Goal: Task Accomplishment & Management: Complete application form

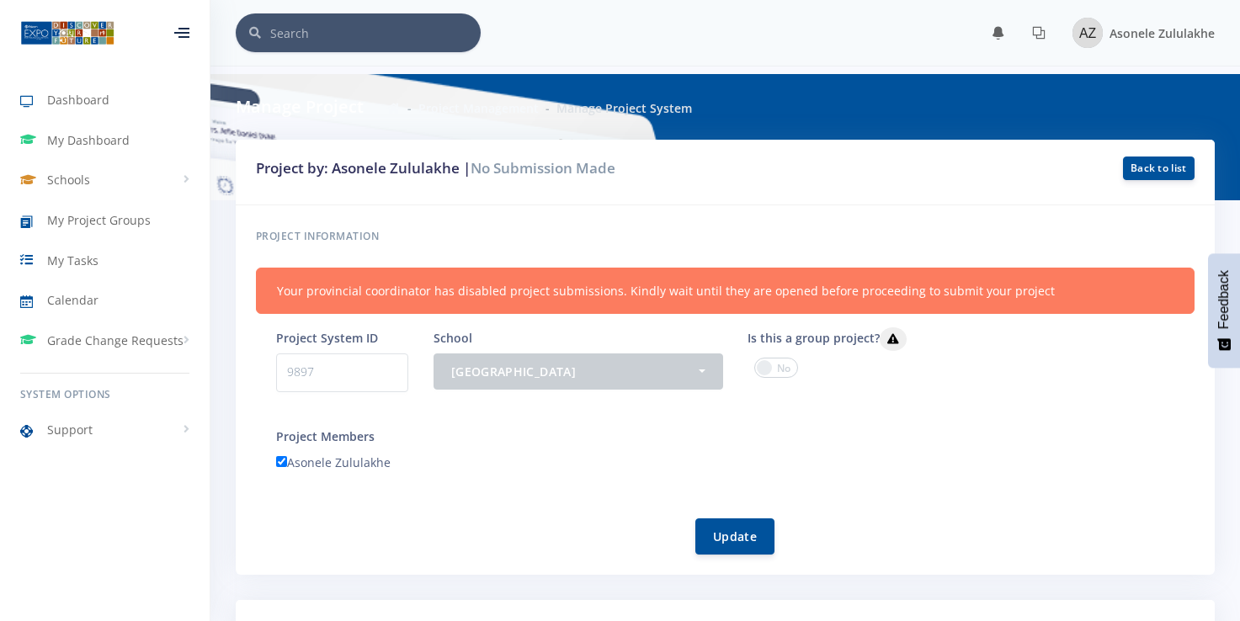
select select "50"
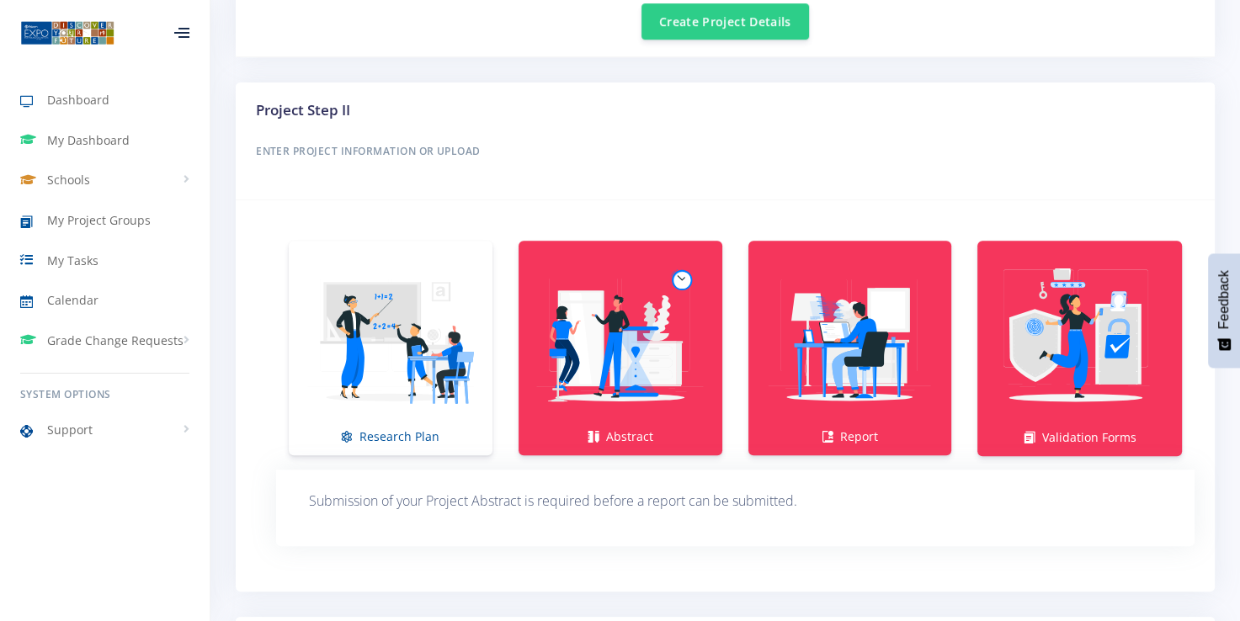
scroll to position [13, 13]
click at [402, 400] on img at bounding box center [390, 339] width 177 height 177
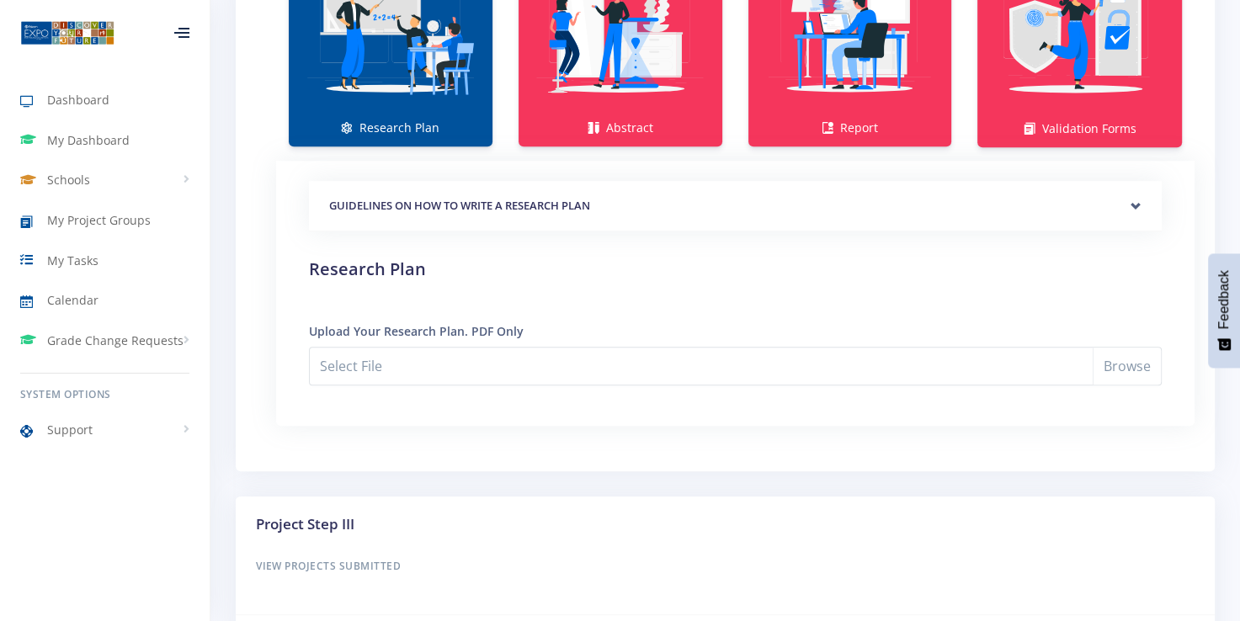
scroll to position [1276, 0]
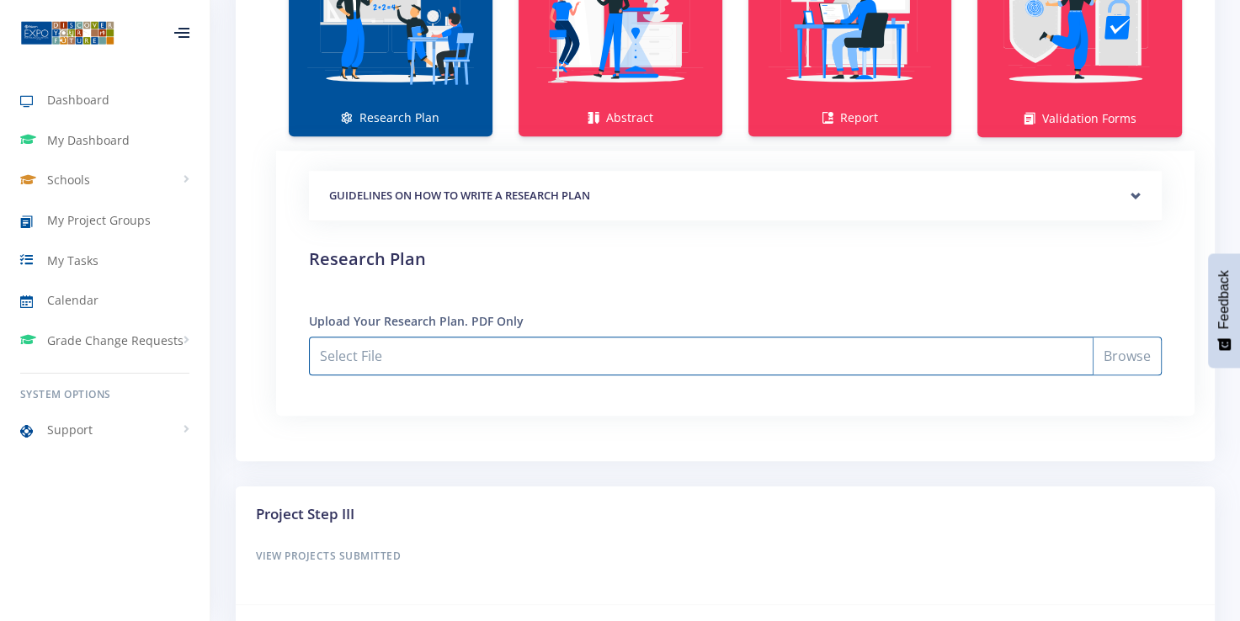
click at [1117, 348] on input "Select File" at bounding box center [735, 356] width 853 height 39
type input "C:\fakepath\Research Plan.pdf"
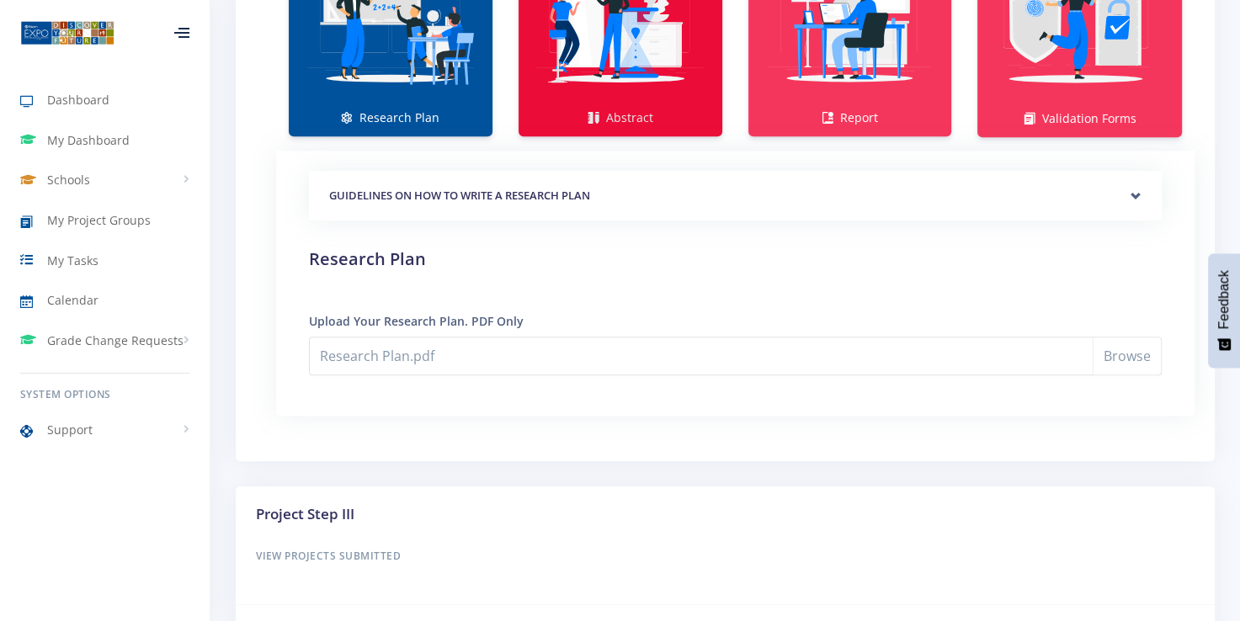
click at [663, 113] on link "Abstract" at bounding box center [621, 29] width 204 height 215
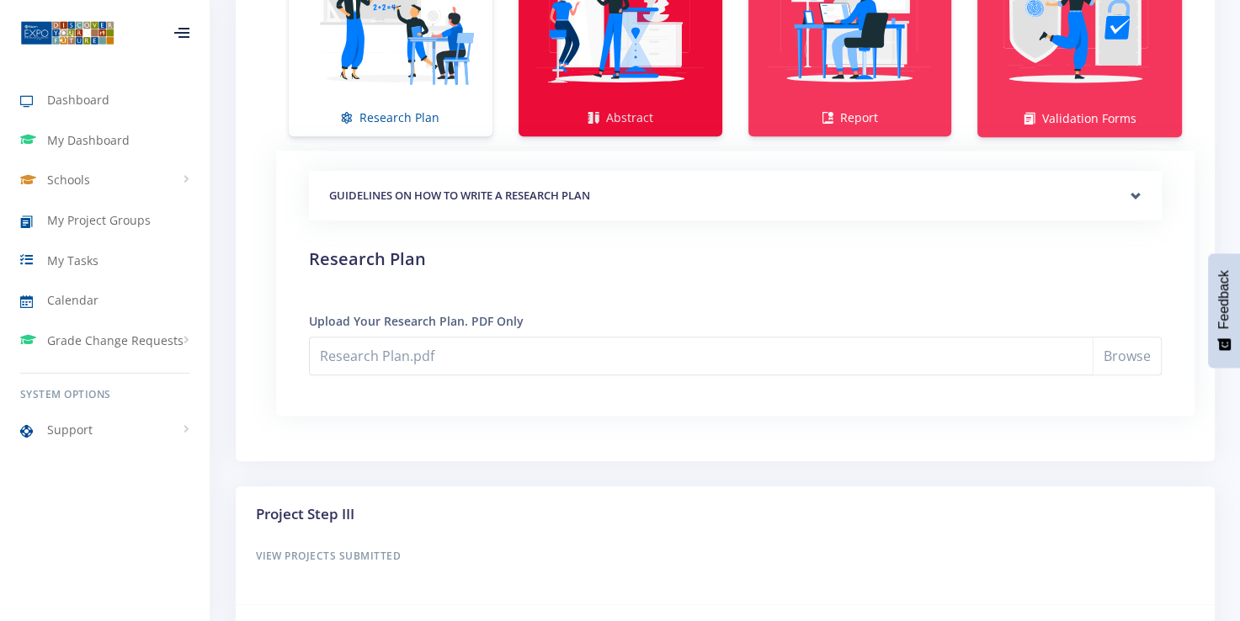
scroll to position [1237, 0]
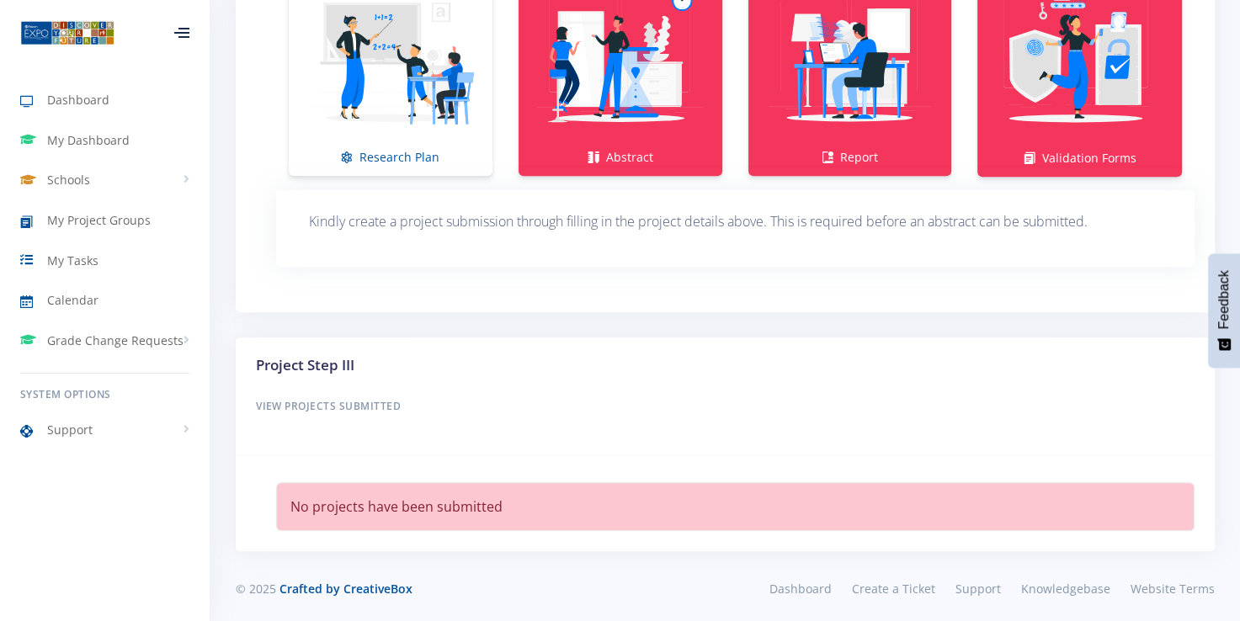
drag, startPoint x: 1237, startPoint y: 468, endPoint x: 1248, endPoint y: 469, distance: 11.0
click at [301, 397] on h6 "View Projects Submitted" at bounding box center [725, 407] width 939 height 22
click at [410, 436] on div "Project Step III View Projects Submitted" at bounding box center [725, 397] width 979 height 119
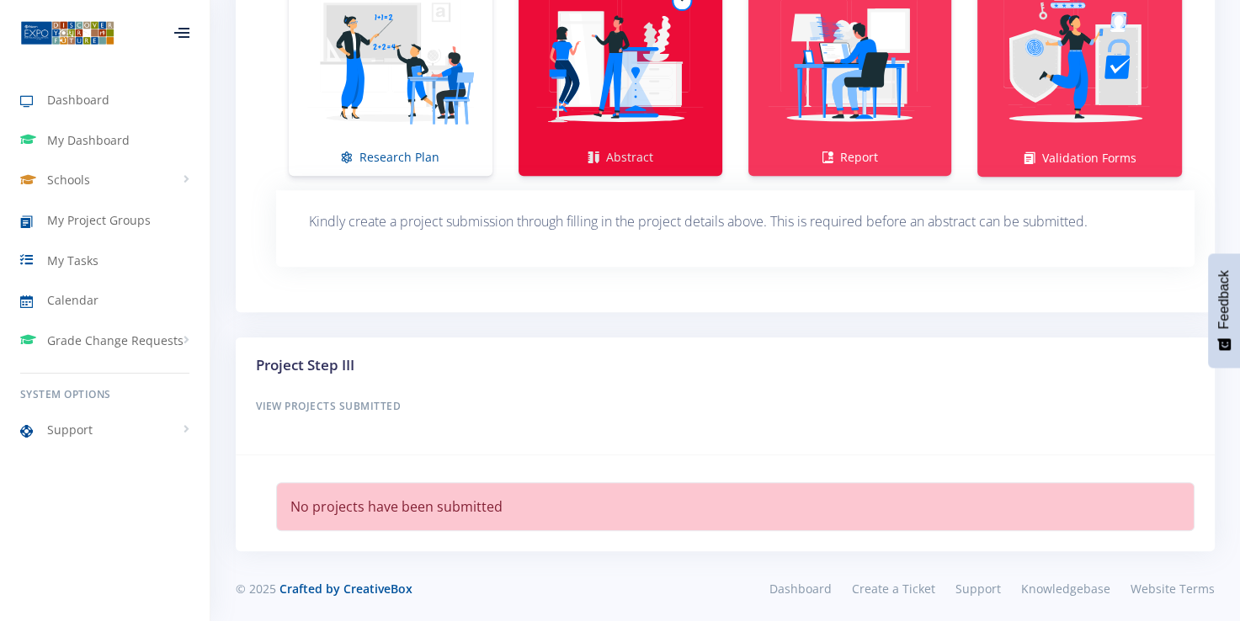
click at [635, 146] on link "Abstract" at bounding box center [621, 68] width 204 height 215
click at [660, 59] on img at bounding box center [620, 59] width 177 height 177
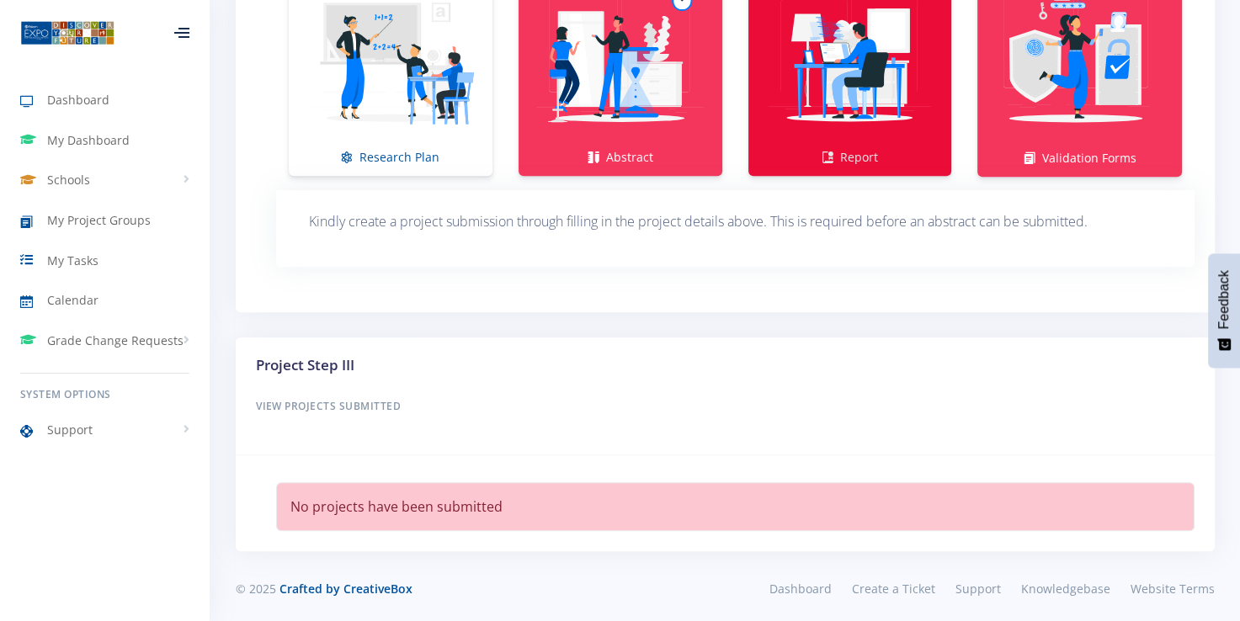
click at [916, 138] on img at bounding box center [850, 59] width 177 height 177
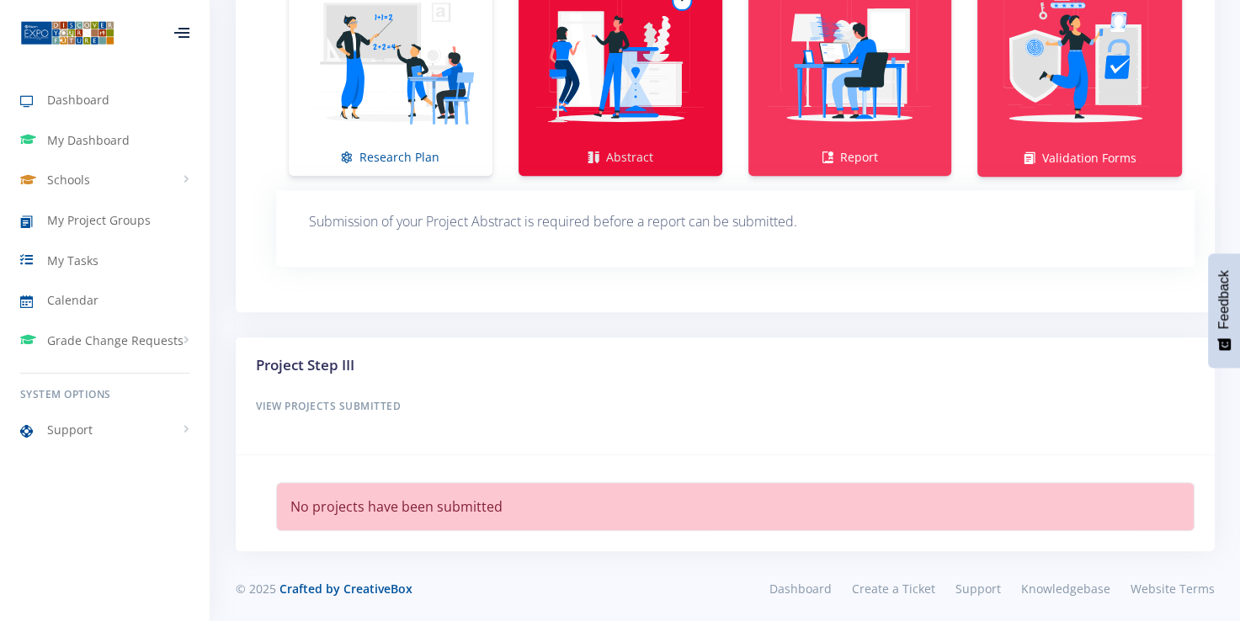
click at [650, 130] on img at bounding box center [620, 59] width 177 height 177
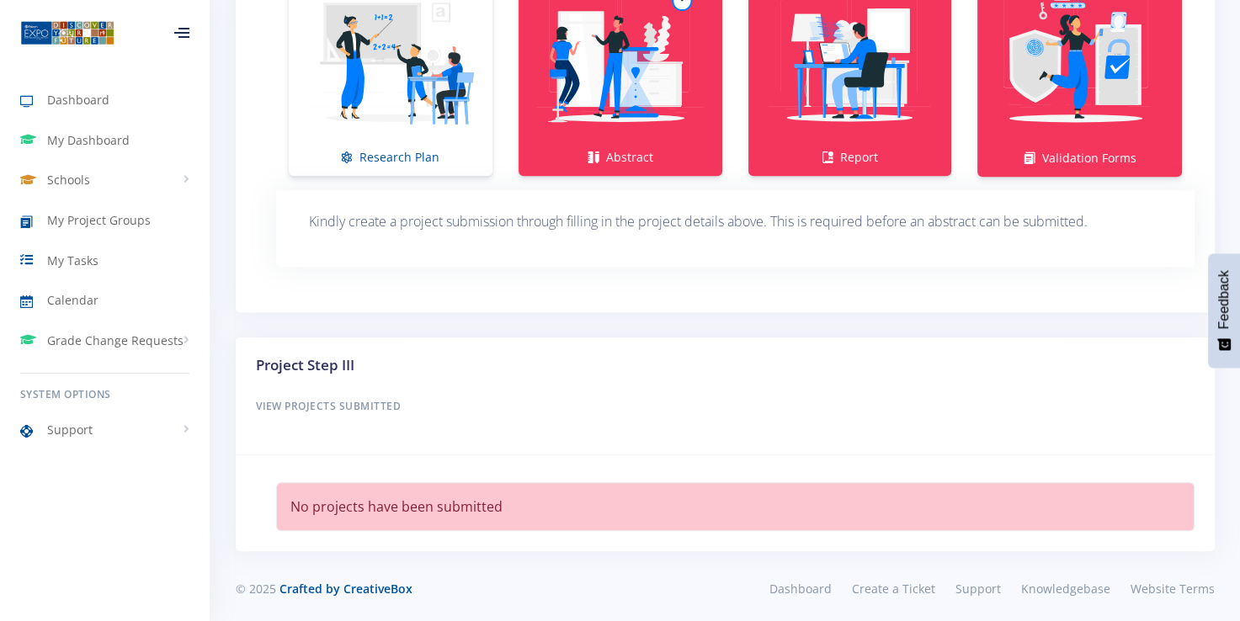
click at [455, 214] on p "Kindly create a project submission through filling in the project details above…" at bounding box center [735, 221] width 853 height 23
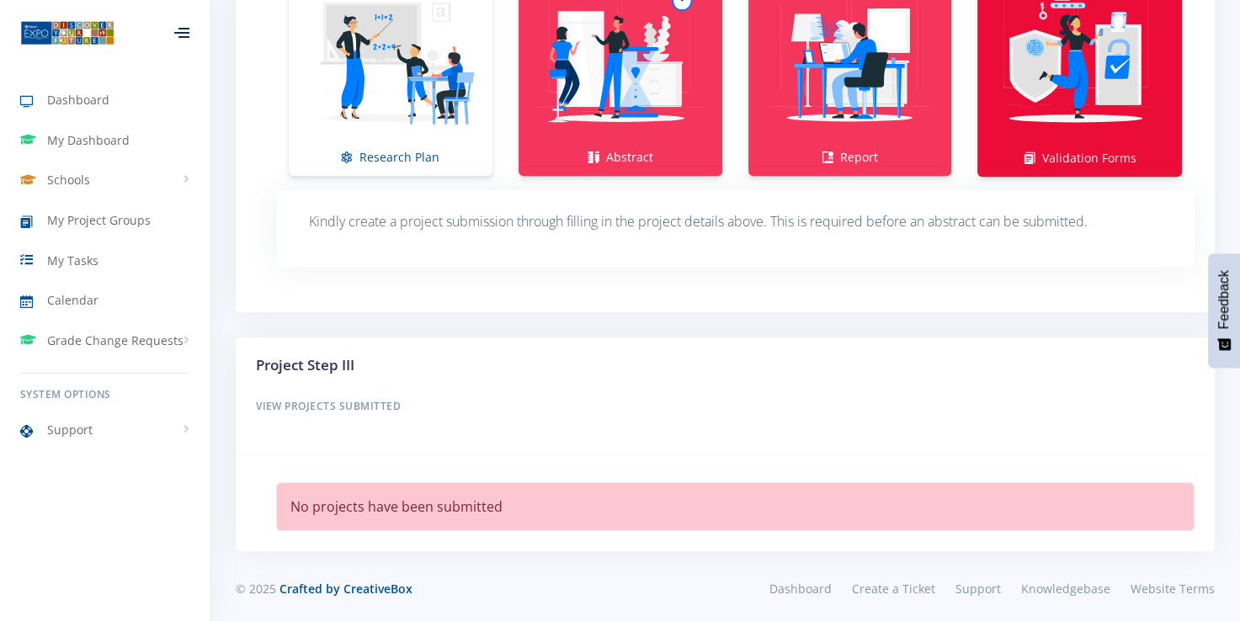
click at [1125, 146] on link "Validation Forms" at bounding box center [1079, 68] width 205 height 215
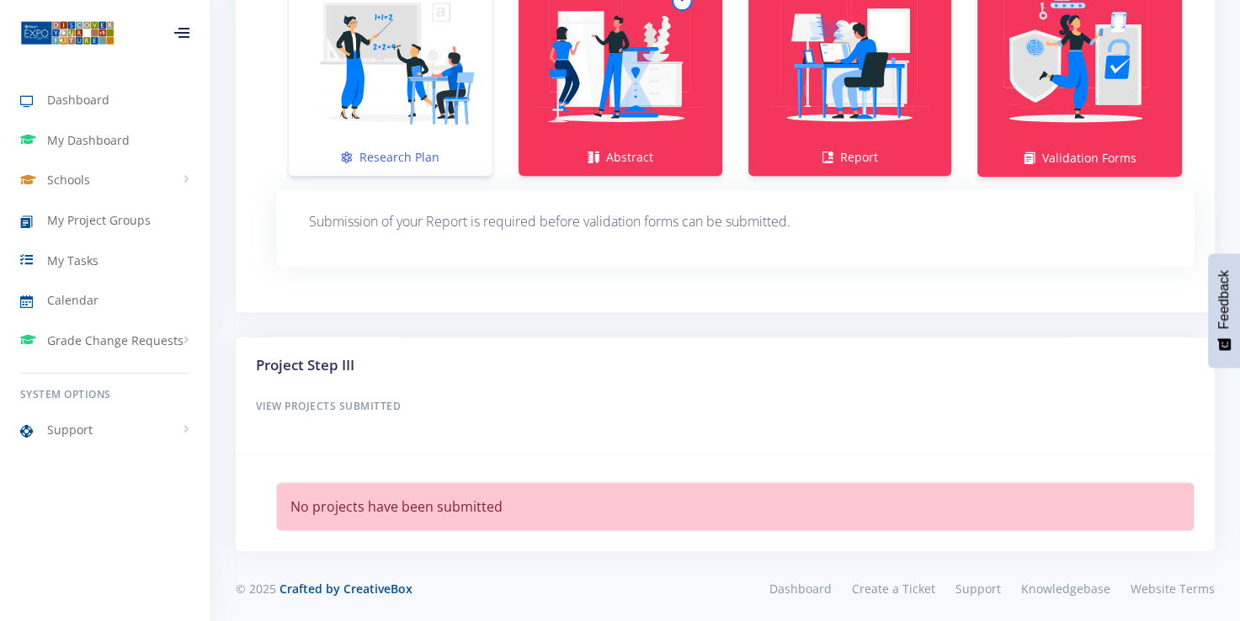
click at [390, 157] on link "Research Plan" at bounding box center [391, 68] width 204 height 215
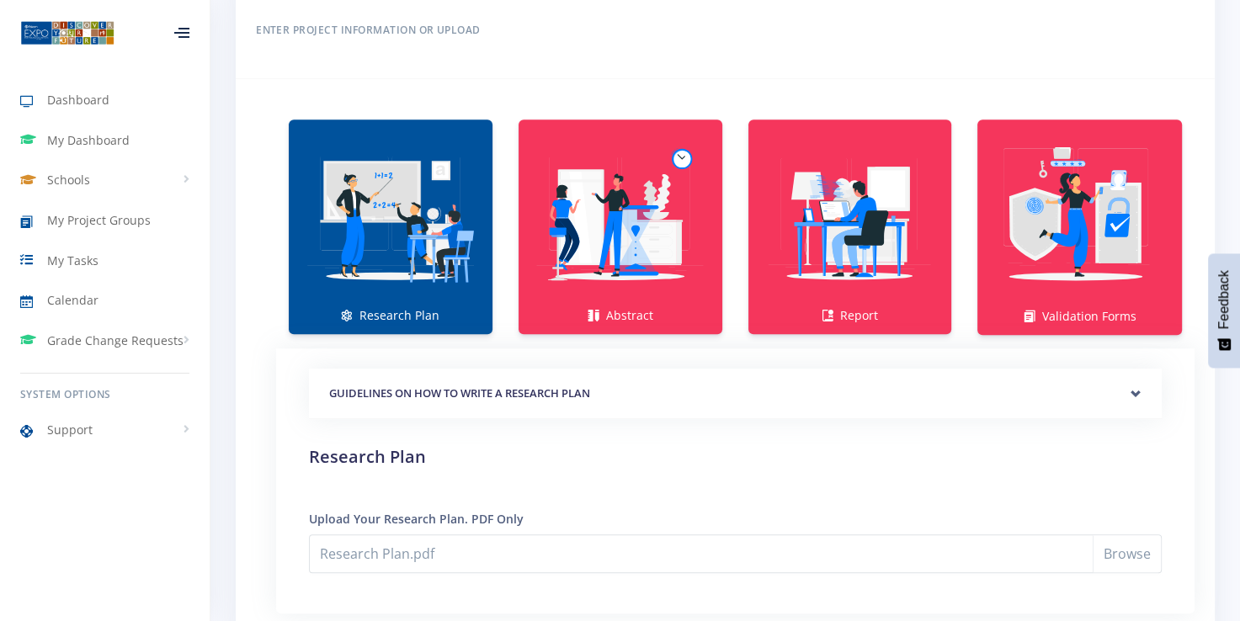
scroll to position [1047, 0]
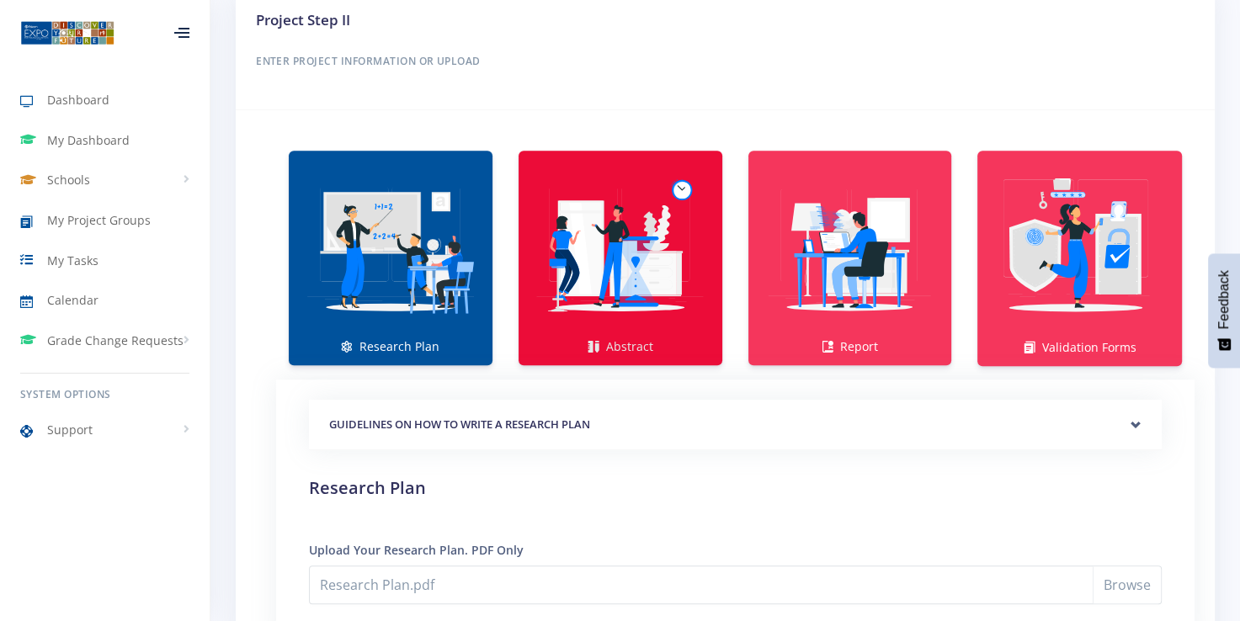
click at [628, 272] on img at bounding box center [620, 249] width 177 height 177
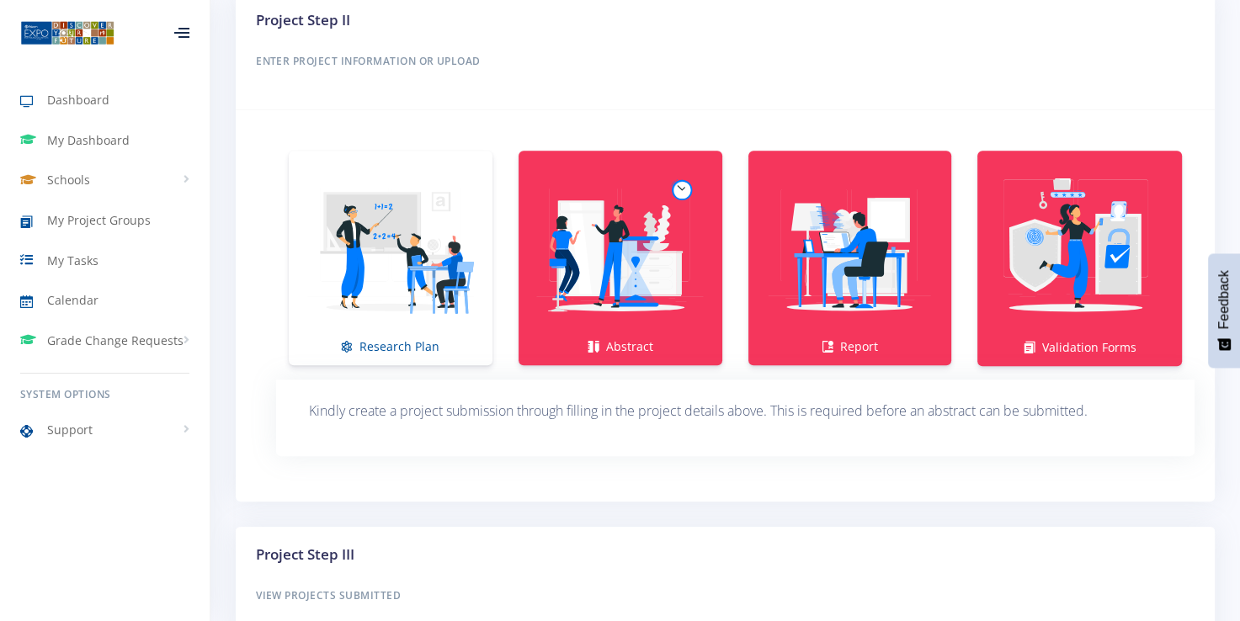
click at [550, 402] on p "Kindly create a project submission through filling in the project details above…" at bounding box center [735, 411] width 853 height 23
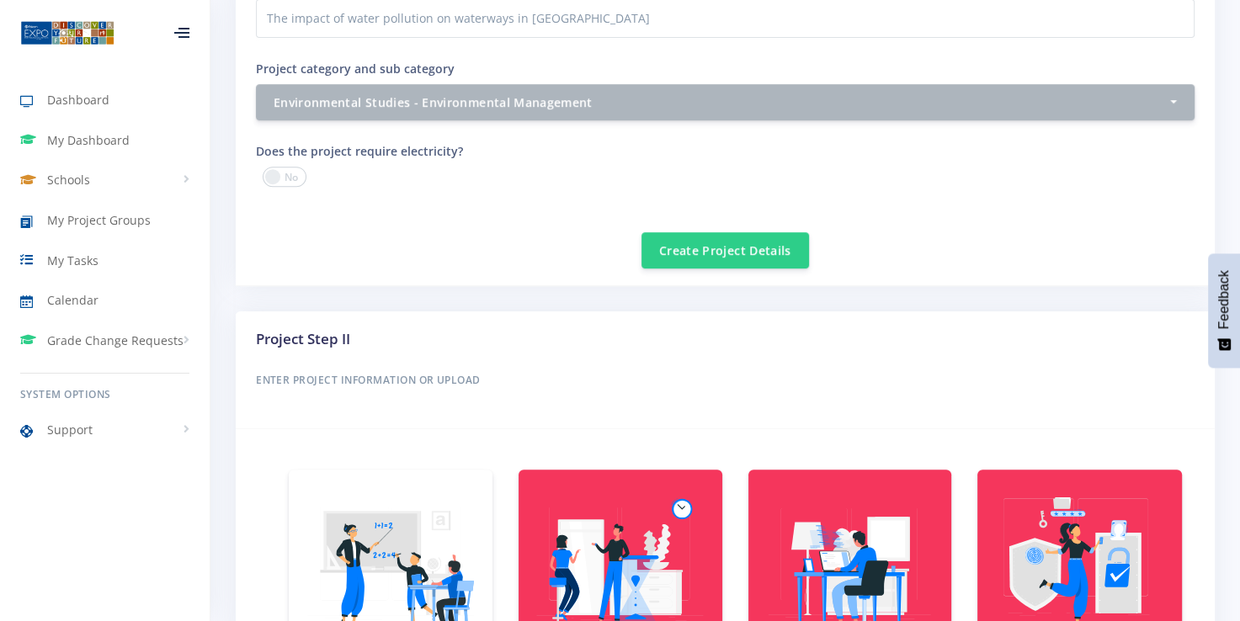
scroll to position [722, 0]
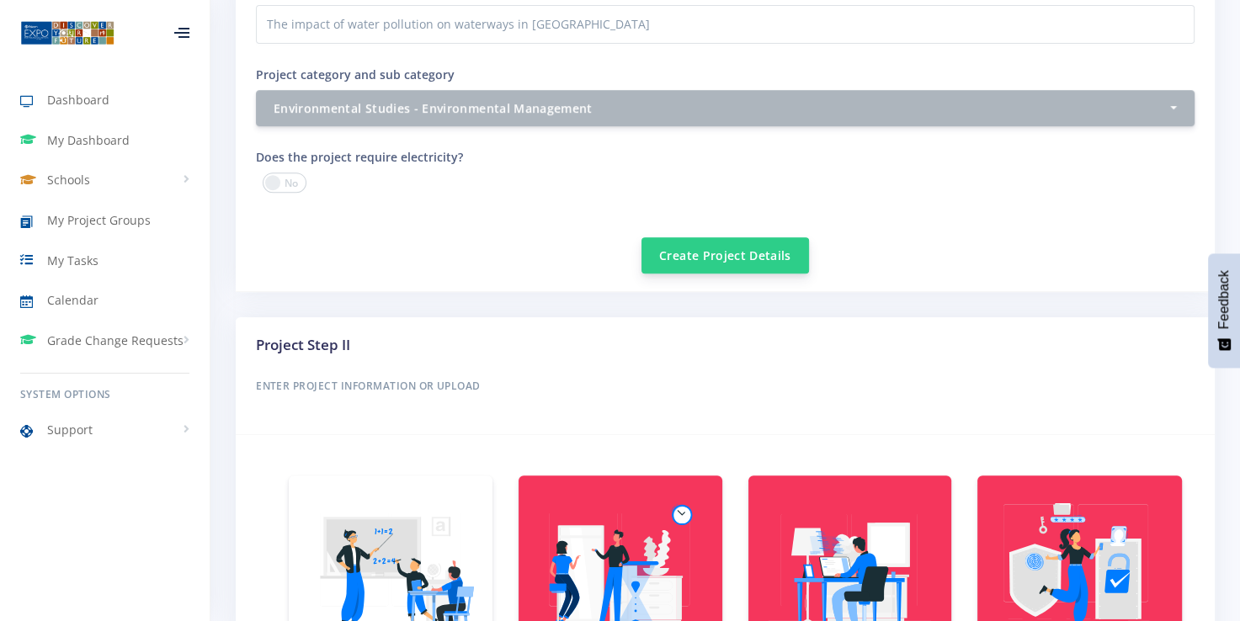
click at [692, 242] on button "Create Project Details" at bounding box center [725, 255] width 168 height 36
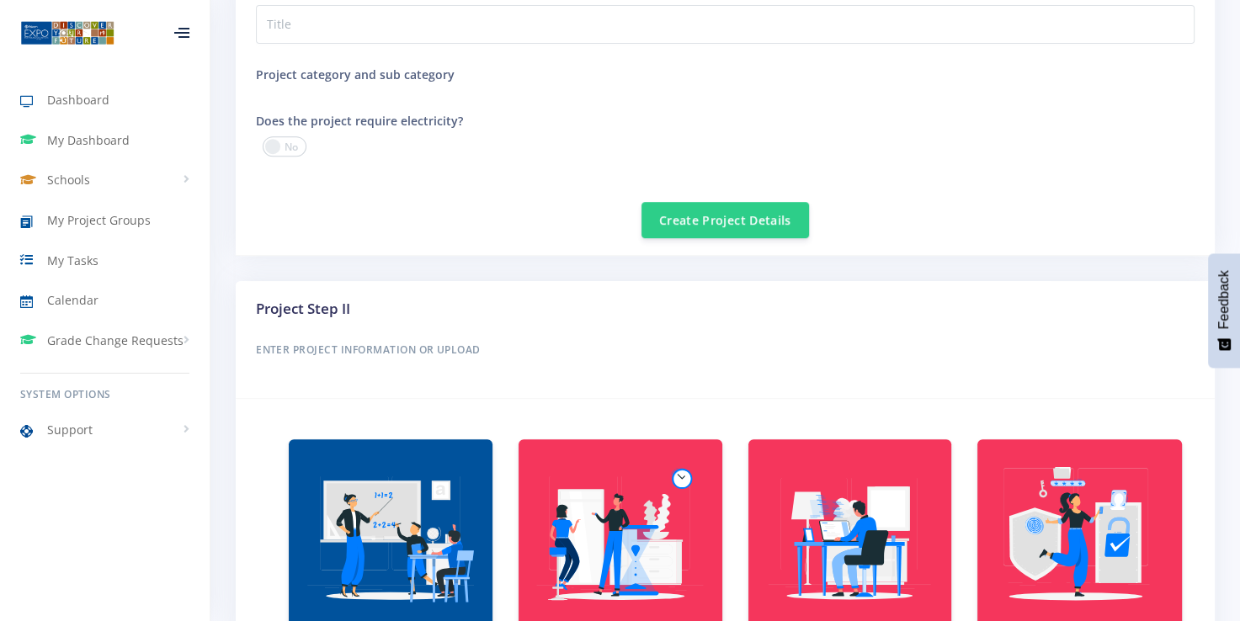
scroll to position [13, 13]
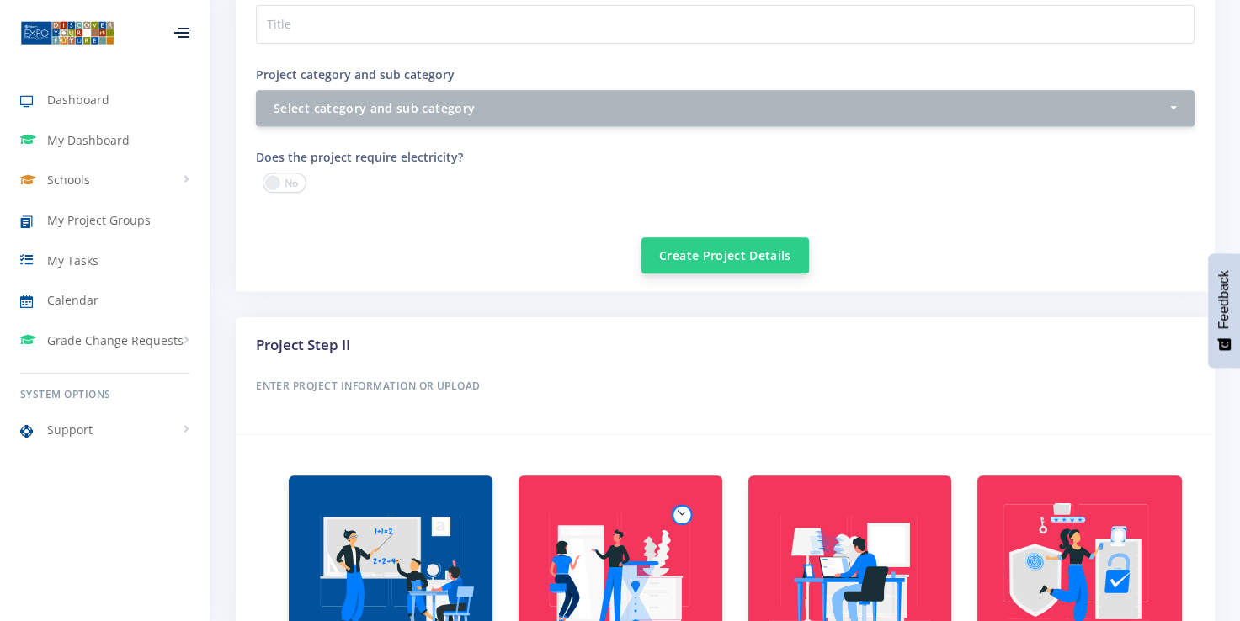
click at [673, 249] on button "Create Project Details" at bounding box center [725, 255] width 168 height 36
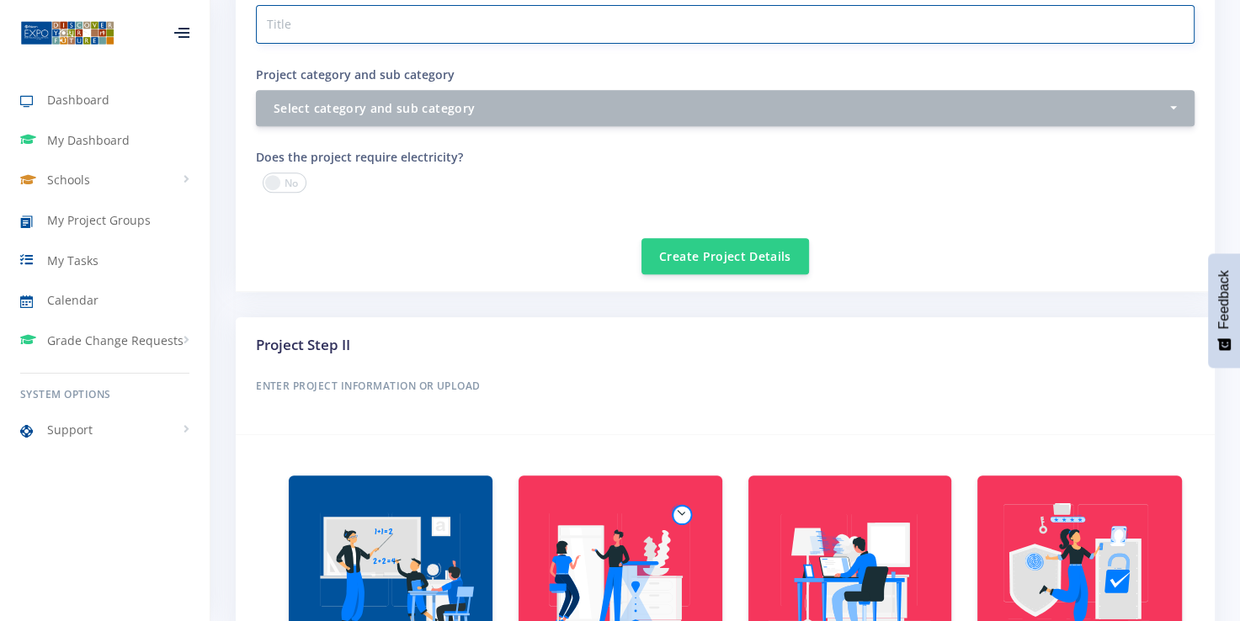
click at [376, 29] on input "Project category and sub category" at bounding box center [725, 24] width 939 height 39
type input "kjhb"
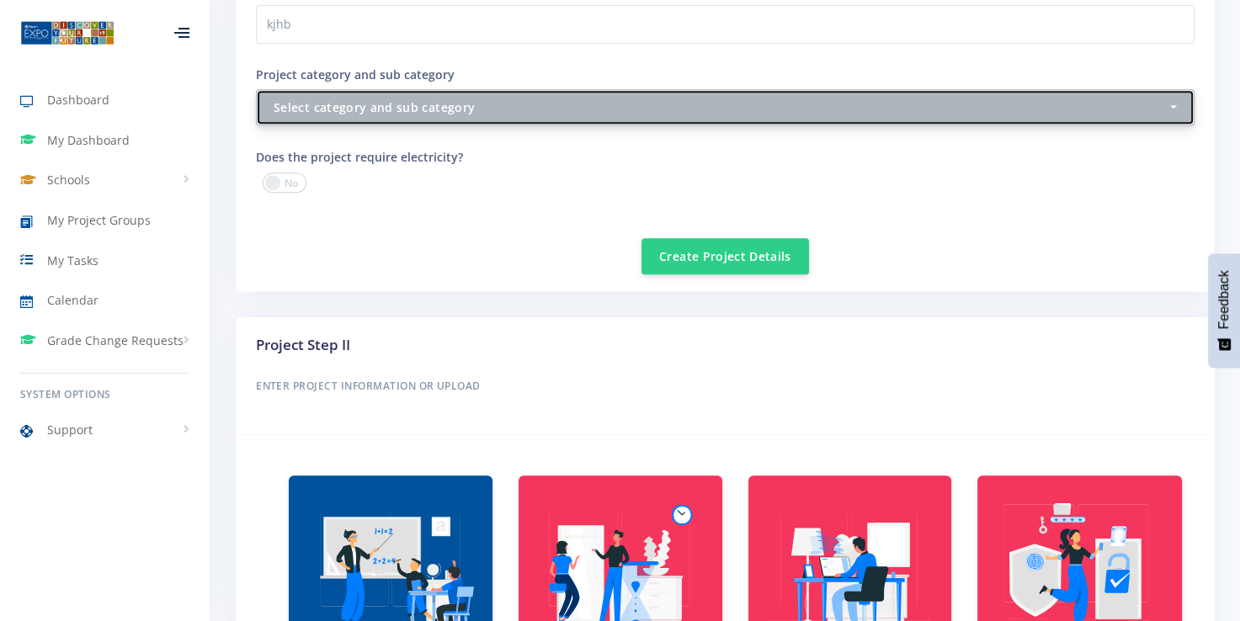
click at [548, 98] on div "Select category and sub category" at bounding box center [720, 107] width 893 height 18
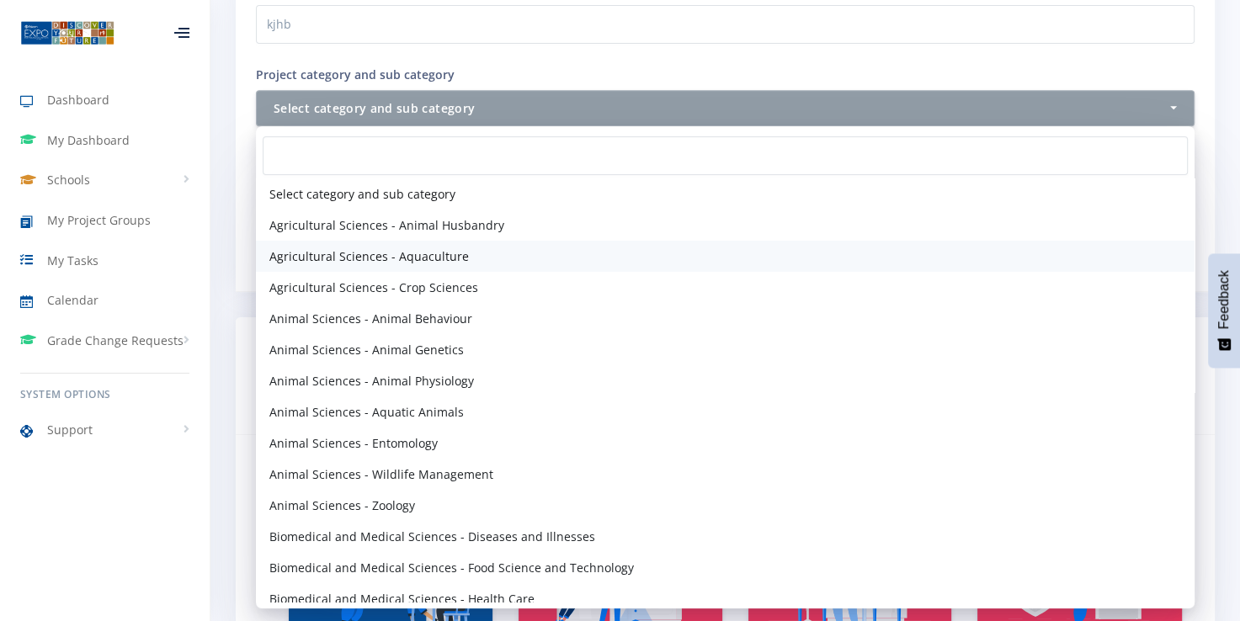
click at [361, 242] on link "Agricultural Sciences - Aquaculture" at bounding box center [725, 256] width 939 height 31
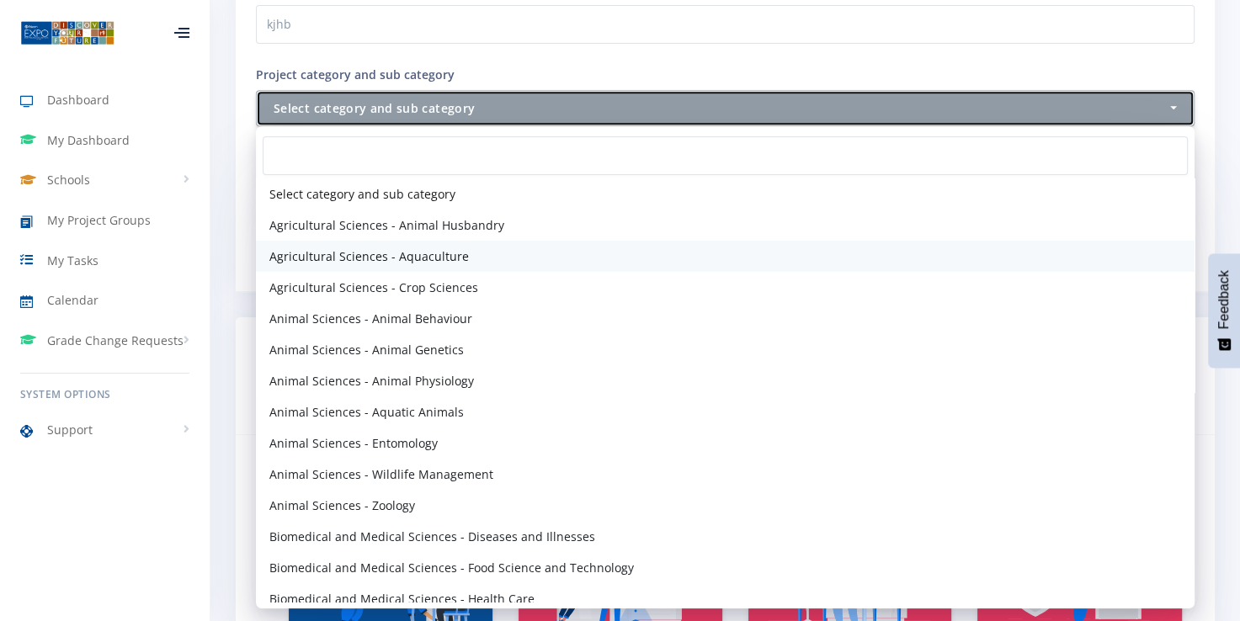
select select "2"
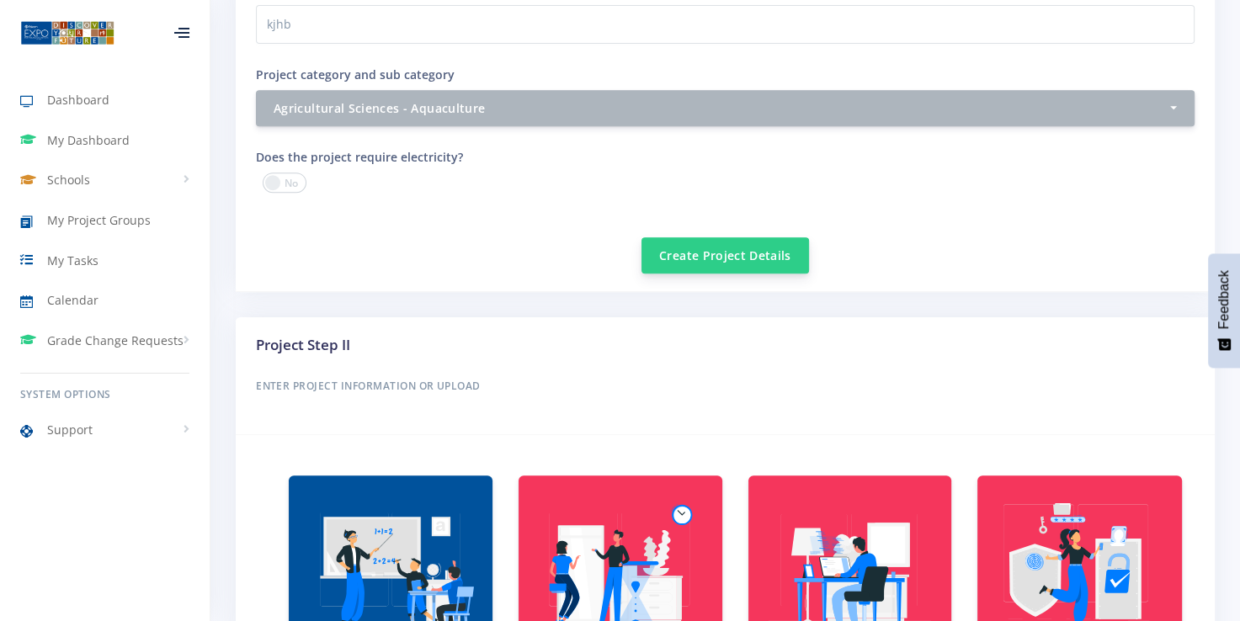
click at [674, 247] on button "Create Project Details" at bounding box center [725, 255] width 168 height 36
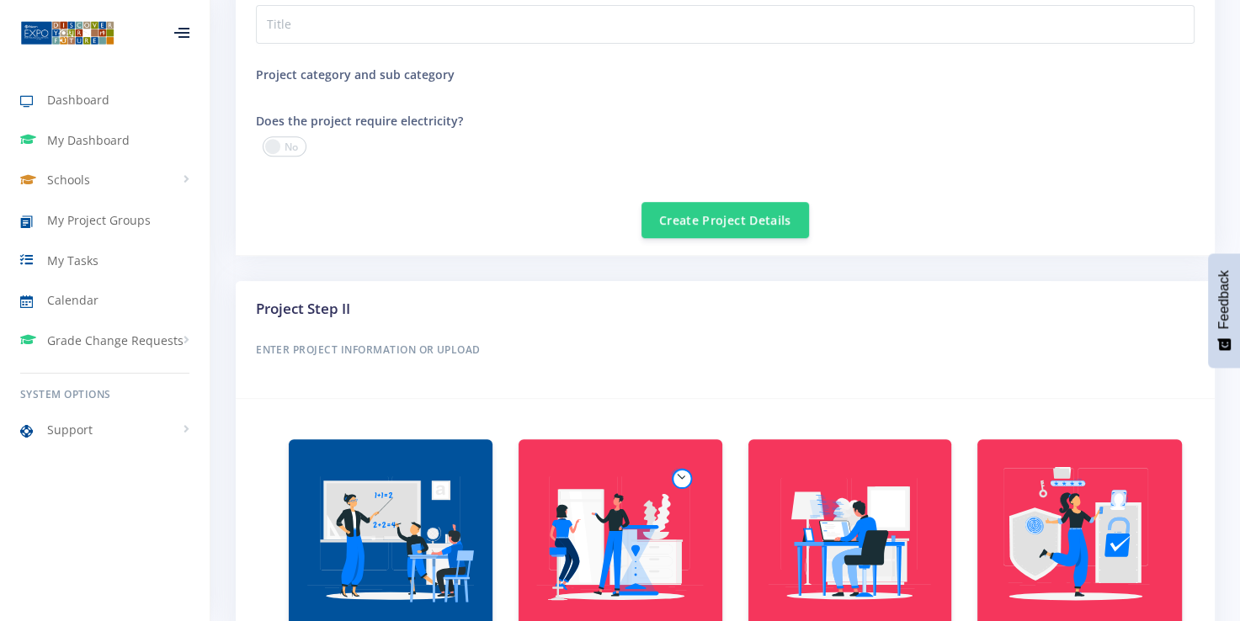
scroll to position [13, 13]
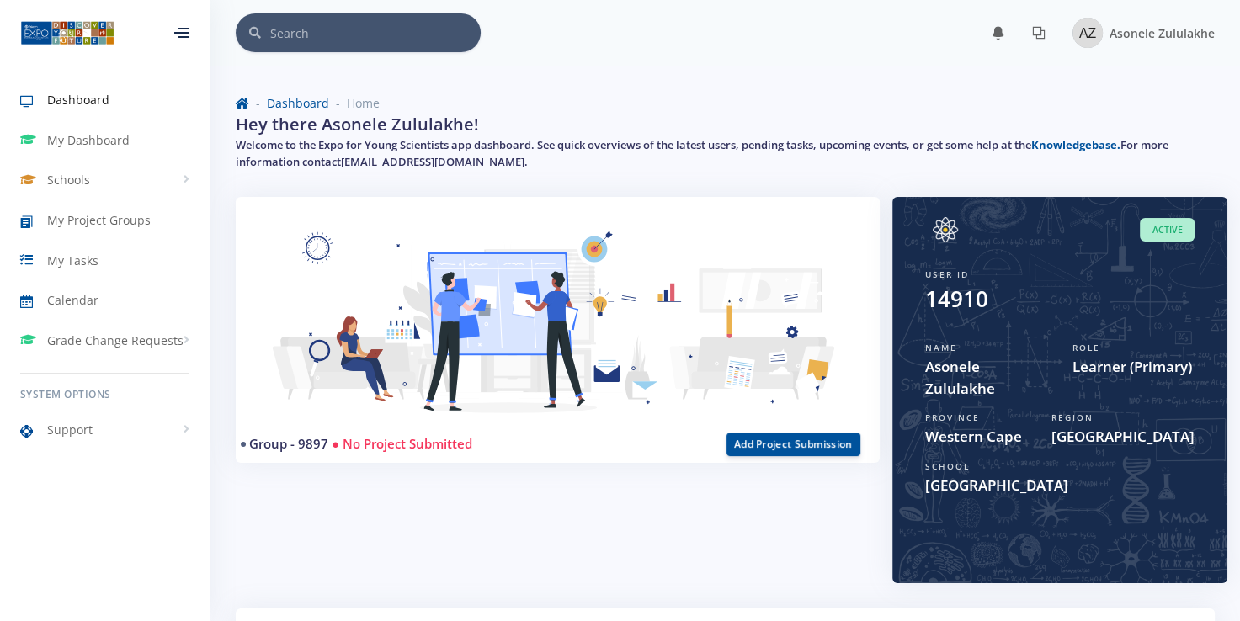
scroll to position [13, 13]
click at [98, 141] on span "My Dashboard" at bounding box center [88, 140] width 82 height 18
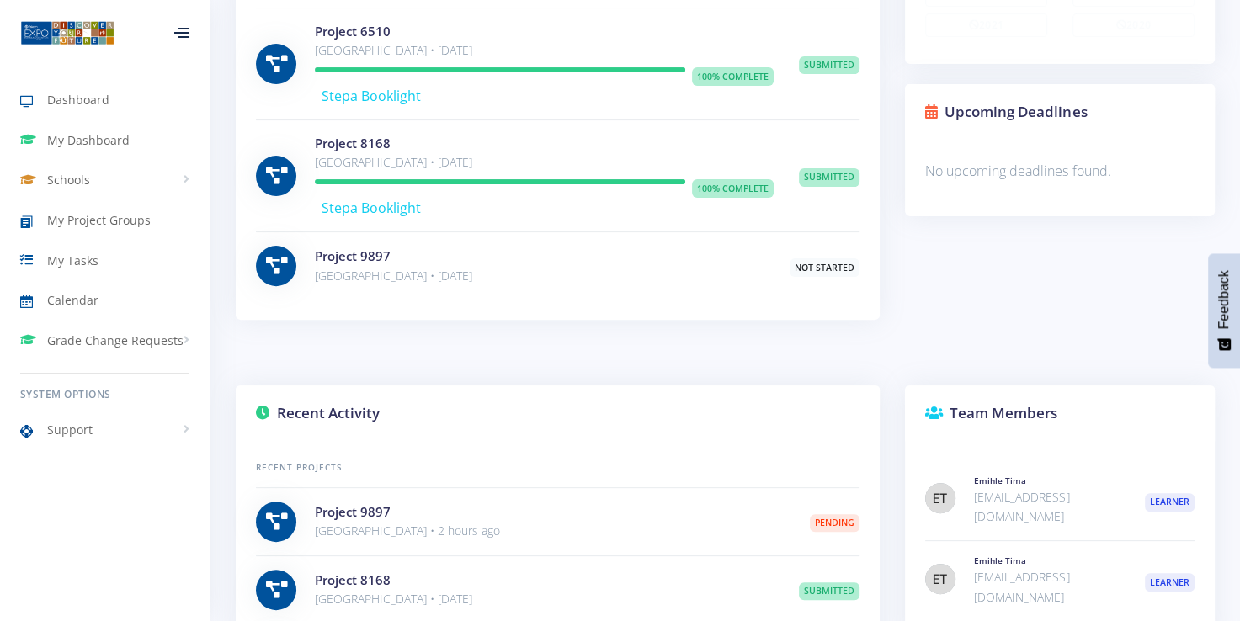
scroll to position [495, 0]
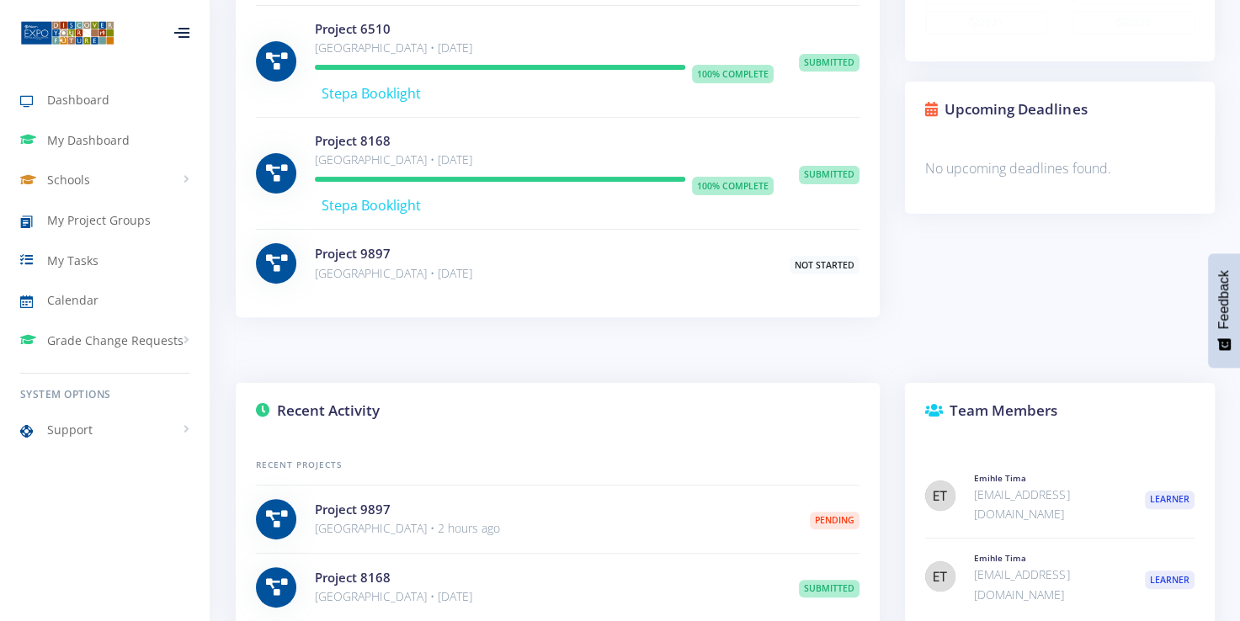
click at [834, 264] on span "Not Started" at bounding box center [825, 265] width 70 height 19
click at [527, 268] on p "Khanyolwethu Secondary School • Aug 21, 2025" at bounding box center [539, 273] width 449 height 20
click at [338, 248] on link "Project 9897" at bounding box center [353, 253] width 76 height 17
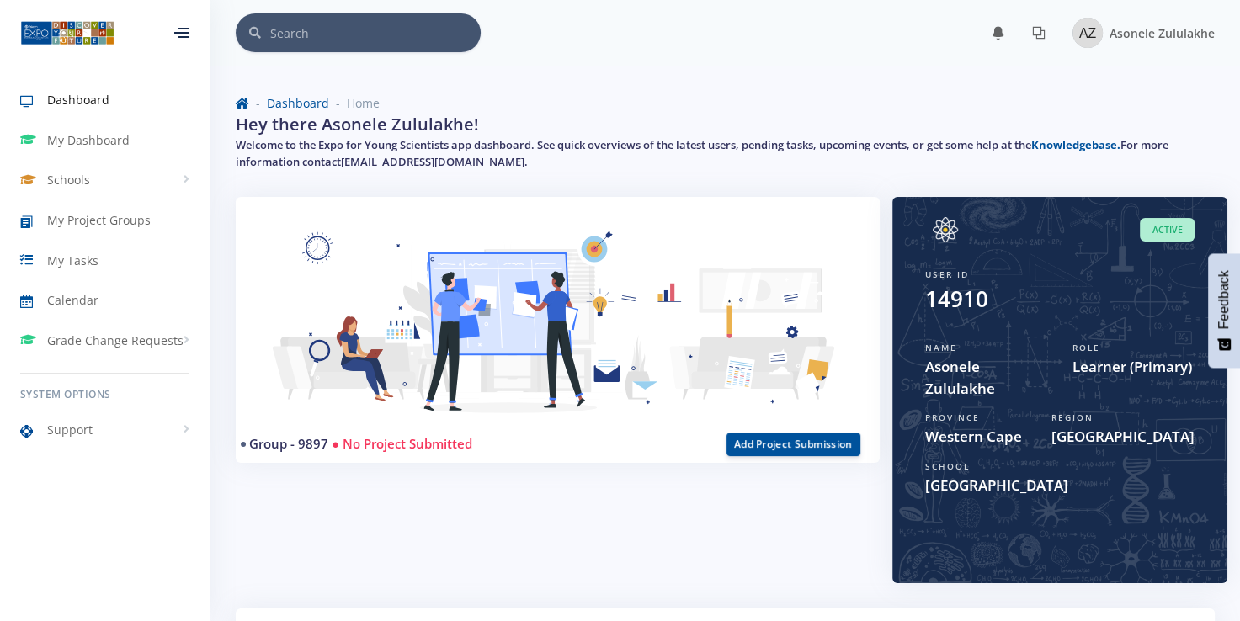
scroll to position [13, 13]
click at [77, 224] on span "My Project Groups" at bounding box center [99, 220] width 104 height 18
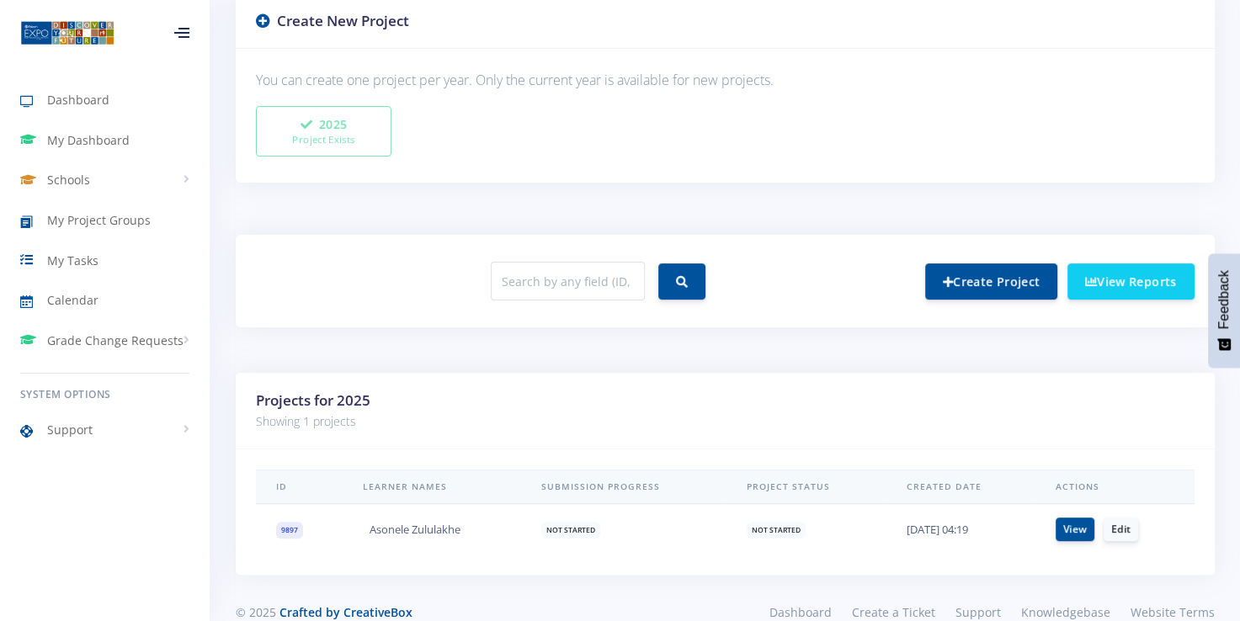
scroll to position [445, 0]
click at [966, 286] on link "Create Project" at bounding box center [991, 282] width 132 height 36
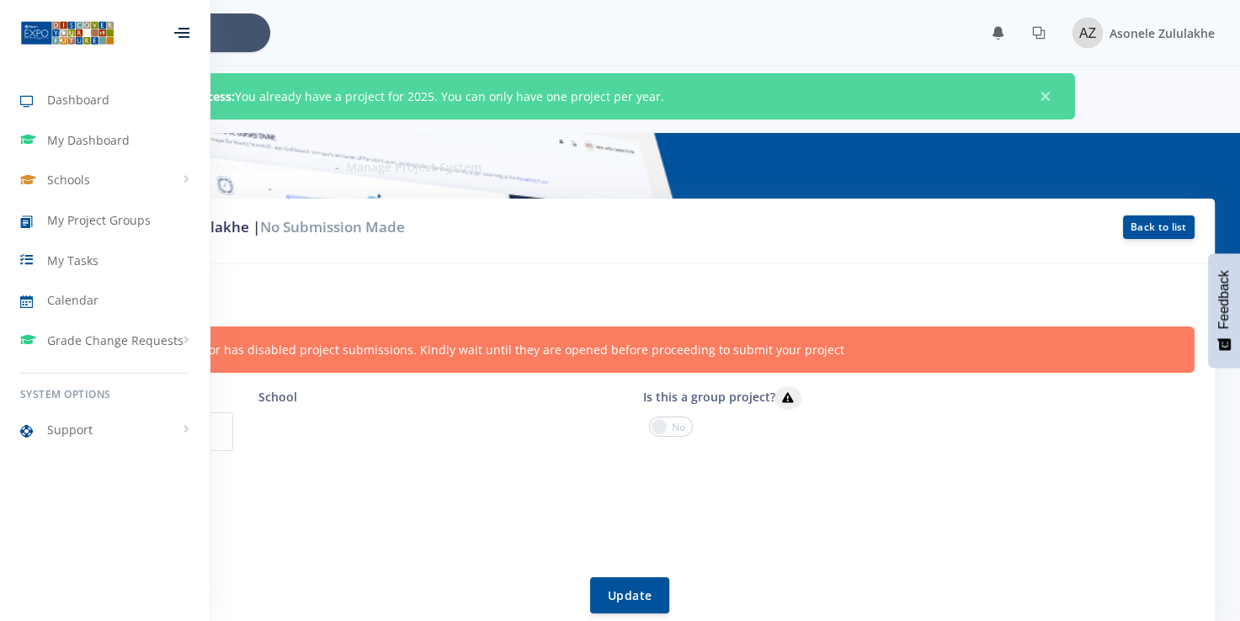
scroll to position [13, 13]
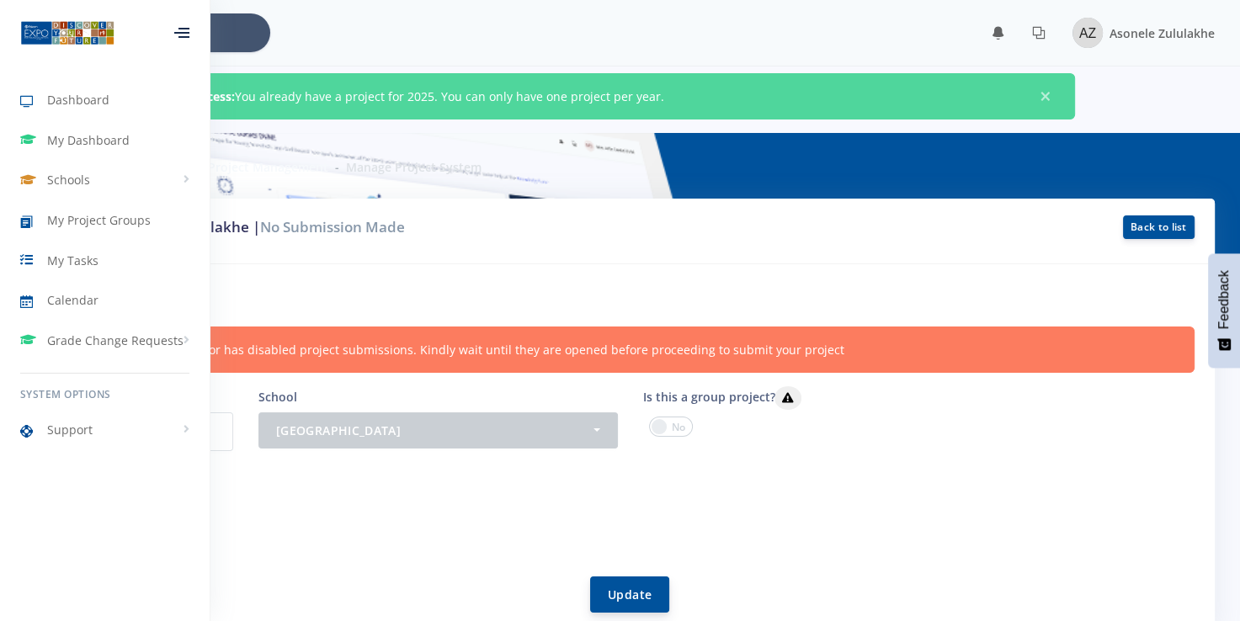
click at [633, 593] on button "Update" at bounding box center [629, 595] width 79 height 36
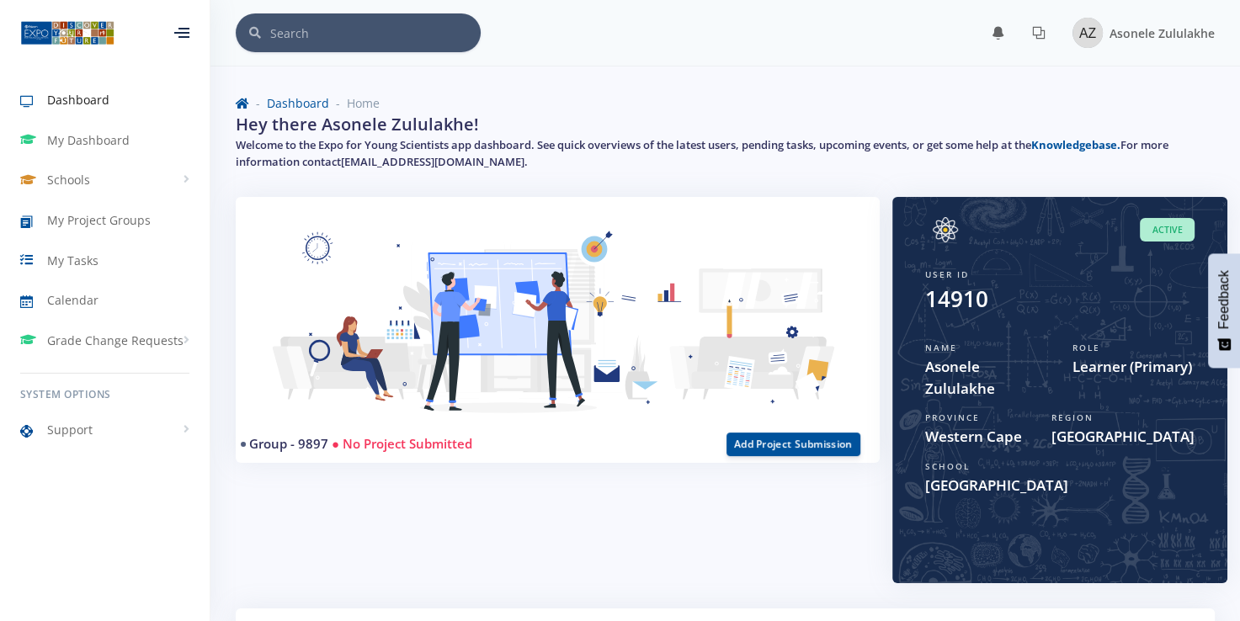
scroll to position [13, 13]
click at [774, 443] on button "Add Project Submission" at bounding box center [793, 444] width 134 height 24
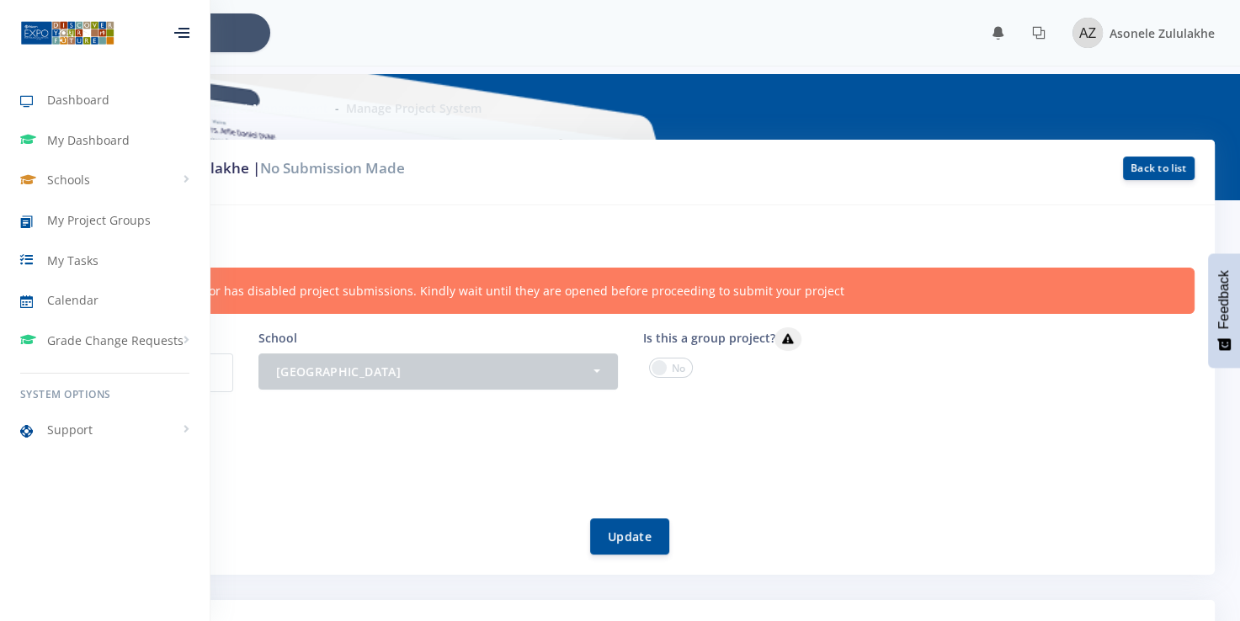
scroll to position [13, 13]
